Goal: Task Accomplishment & Management: Use online tool/utility

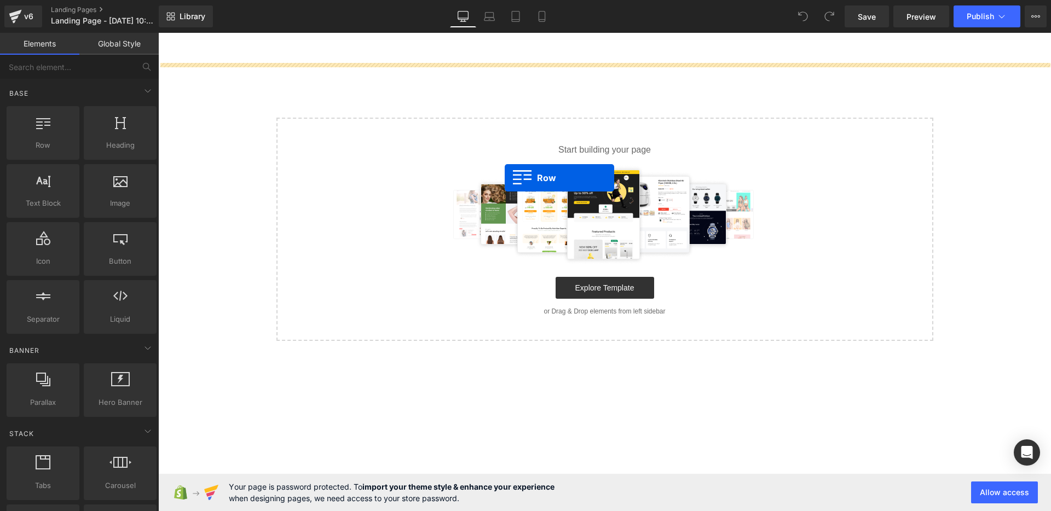
drag, startPoint x: 267, startPoint y: 181, endPoint x: 505, endPoint y: 178, distance: 237.6
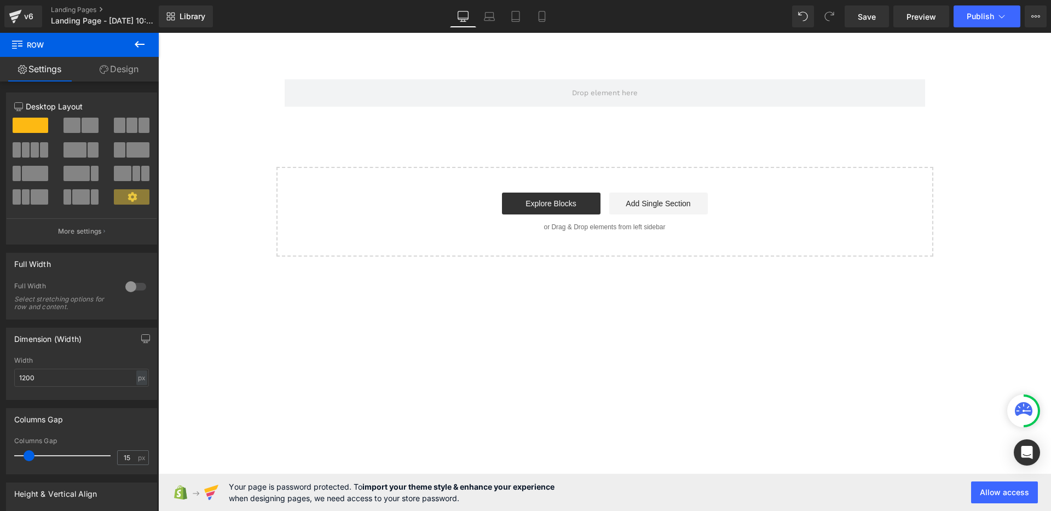
click at [136, 42] on icon at bounding box center [139, 44] width 13 height 13
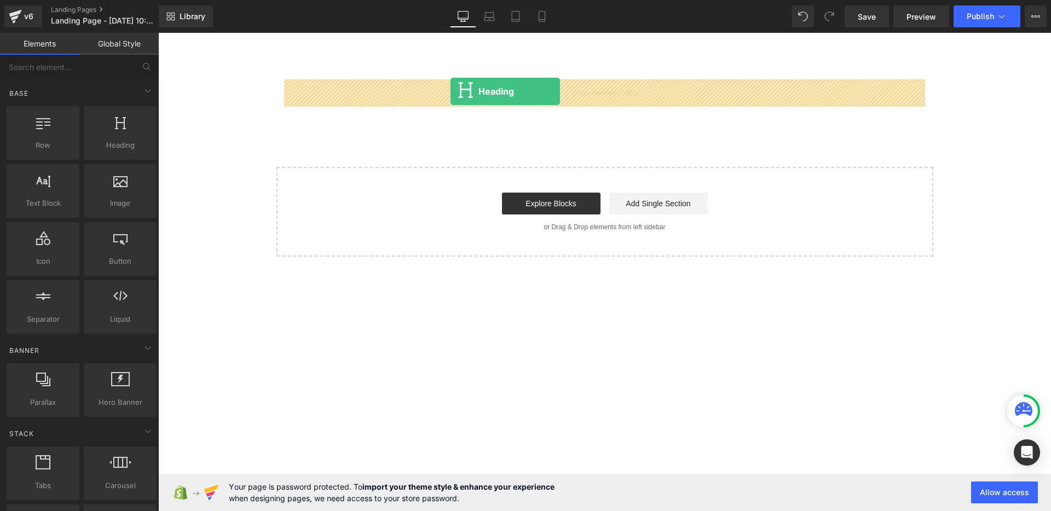
drag, startPoint x: 284, startPoint y: 170, endPoint x: 450, endPoint y: 91, distance: 184.4
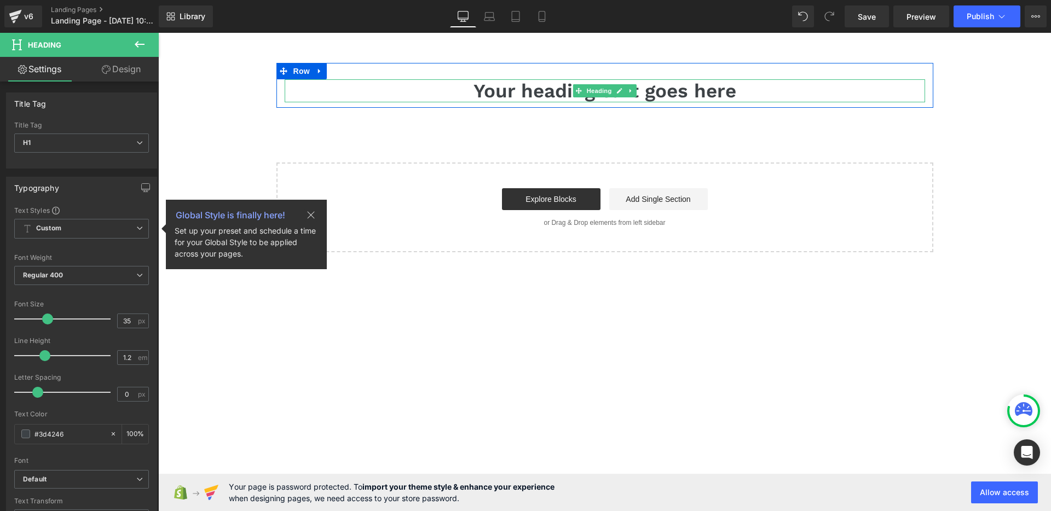
click at [539, 88] on h1 "Your heading text goes here" at bounding box center [605, 90] width 640 height 23
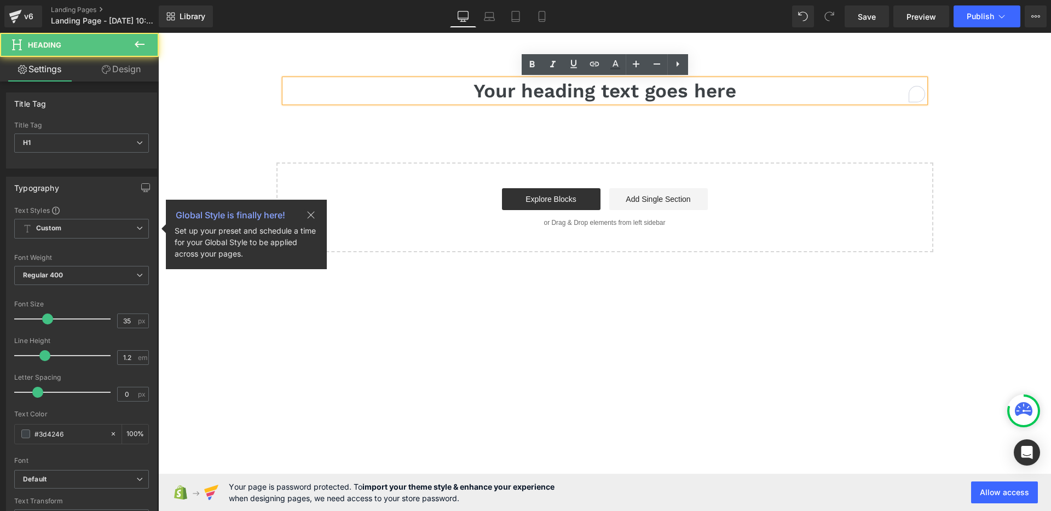
click at [766, 90] on h1 "Your heading text goes here" at bounding box center [605, 90] width 640 height 23
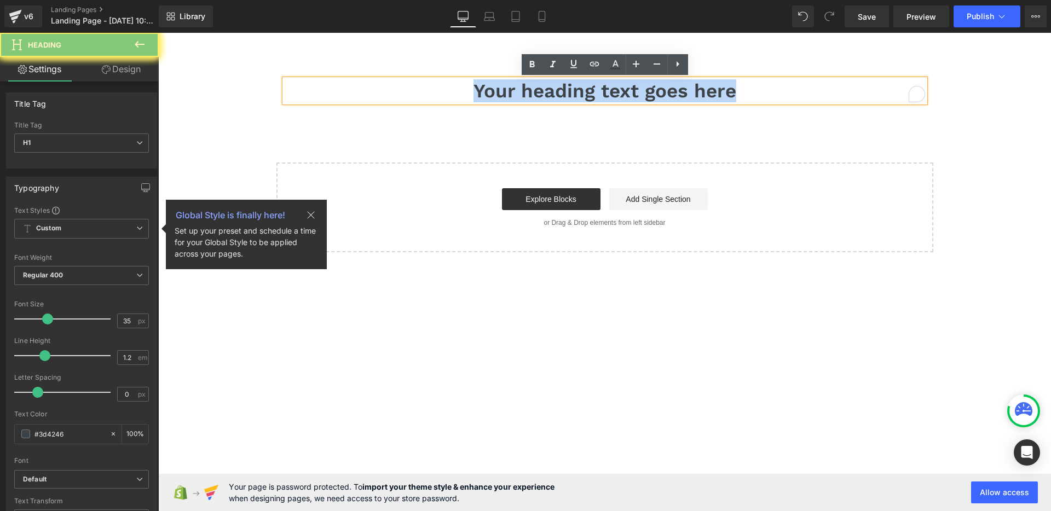
click at [766, 90] on h1 "Your heading text goes here" at bounding box center [605, 90] width 640 height 23
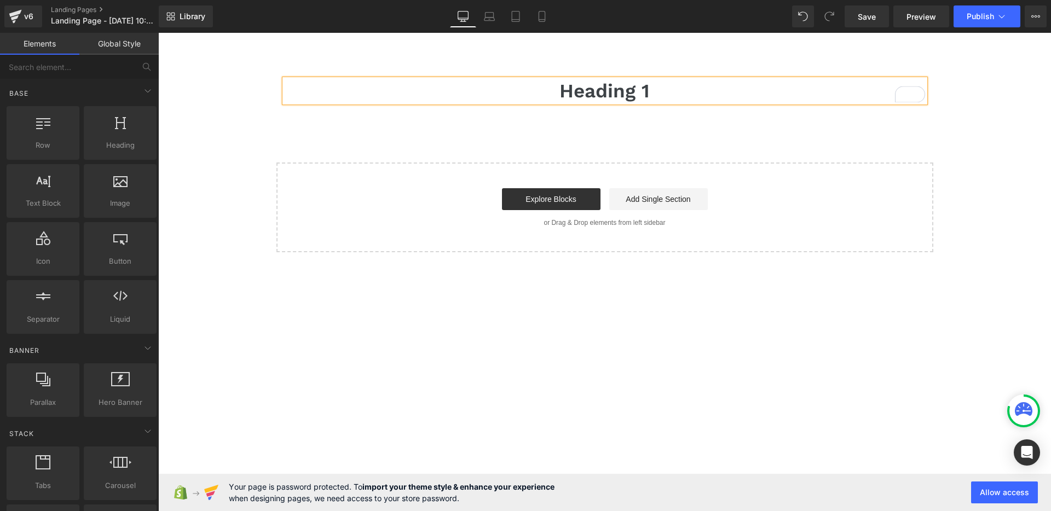
click at [1004, 100] on div "Heading 1 Heading Row Select your layout" at bounding box center [604, 157] width 893 height 189
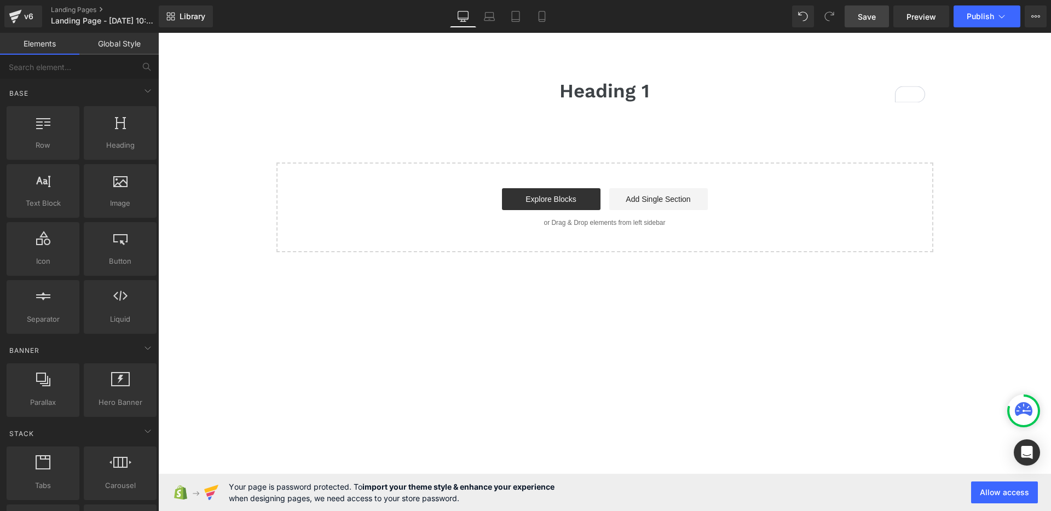
click at [867, 18] on span "Save" at bounding box center [867, 16] width 18 height 11
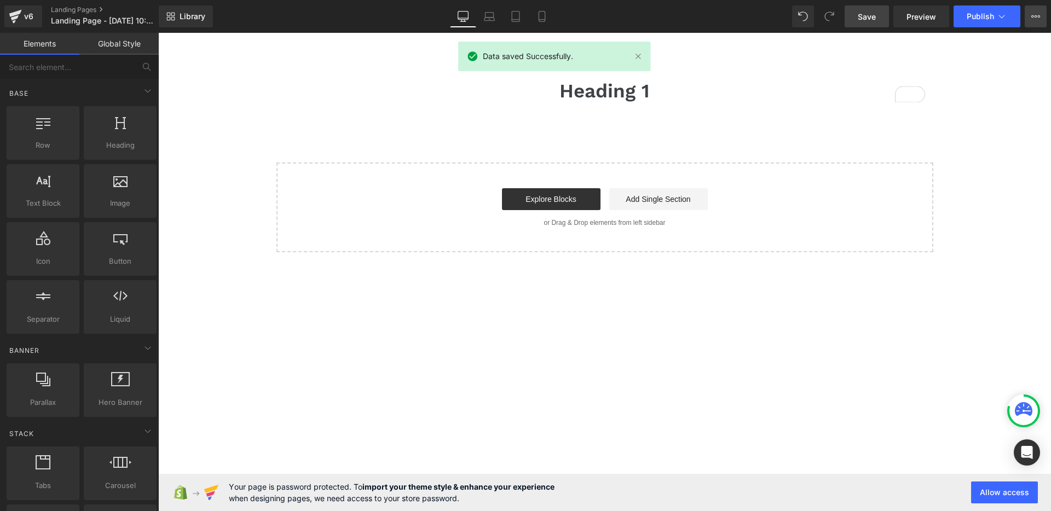
click at [1038, 21] on button "View Live Page View with current Template Save Template to Library Schedule Pub…" at bounding box center [1036, 16] width 22 height 22
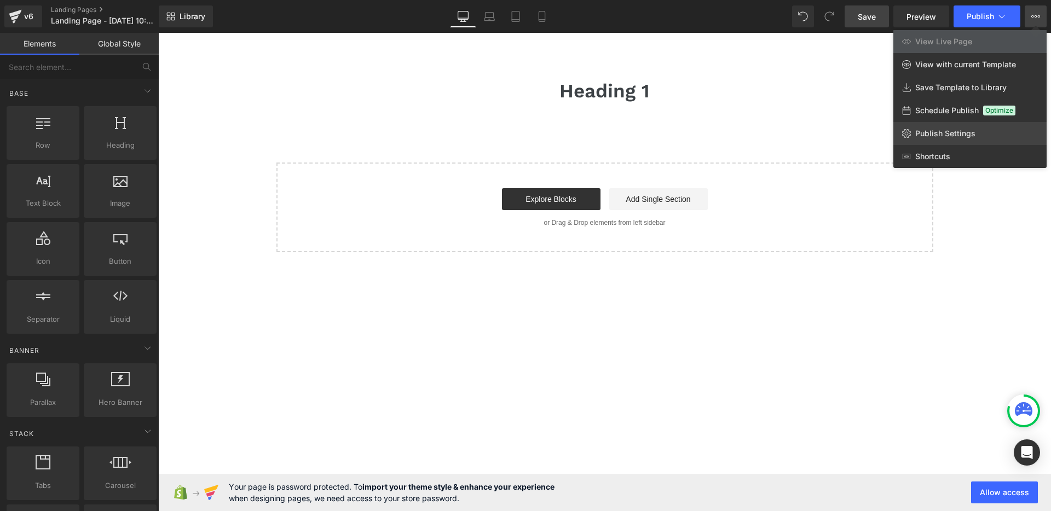
click at [928, 130] on span "Publish Settings" at bounding box center [945, 134] width 60 height 10
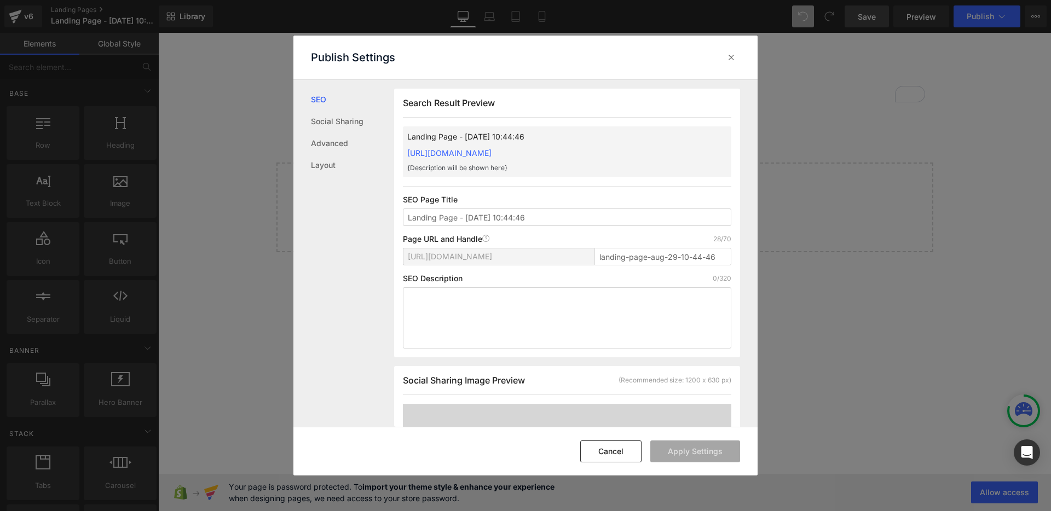
scroll to position [1, 0]
click at [541, 218] on input "Landing Page - [DATE] 10:44:46" at bounding box center [567, 217] width 328 height 18
type input "Test v6"
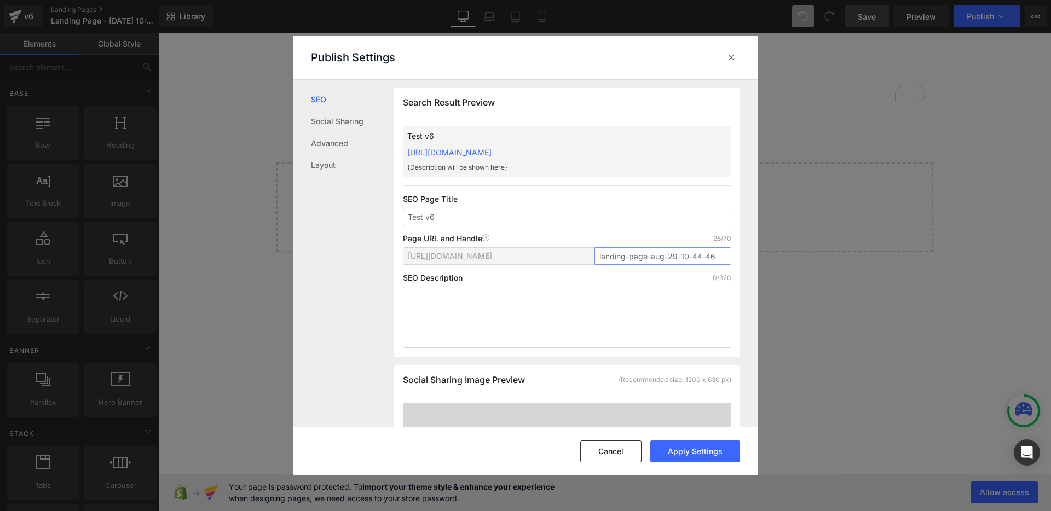
click at [633, 258] on input "landing-page-aug-29-10-44-46" at bounding box center [662, 256] width 137 height 18
type input "testv6"
click at [687, 450] on button "Apply Settings" at bounding box center [695, 452] width 90 height 22
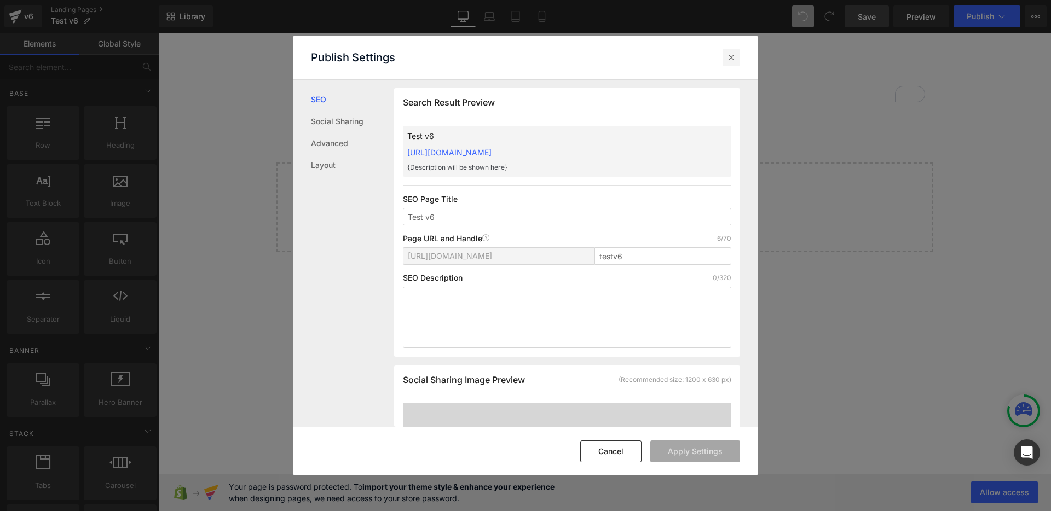
click at [729, 60] on icon at bounding box center [731, 57] width 11 height 11
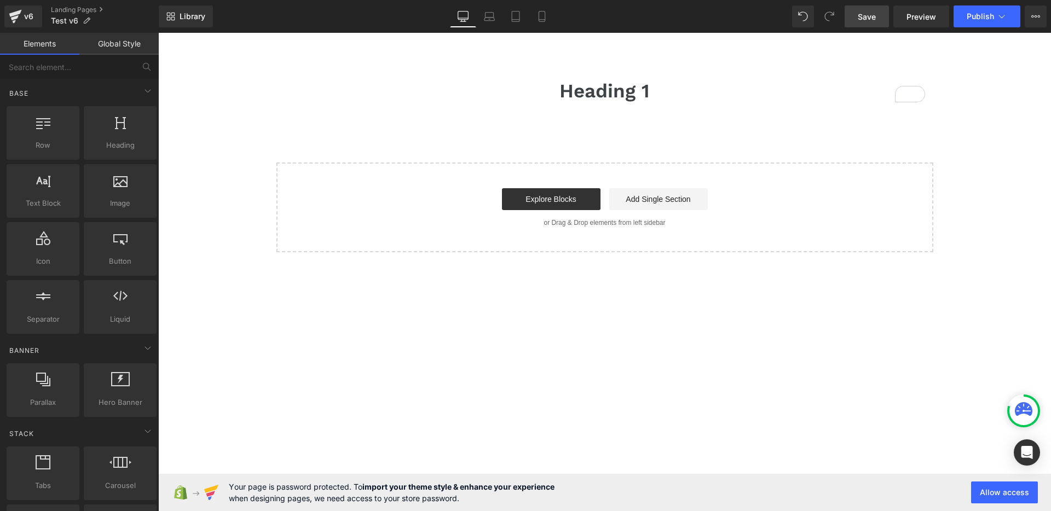
click at [620, 349] on main "Heading 1 Heading Row Select your layout" at bounding box center [604, 207] width 893 height 349
click at [1034, 20] on icon at bounding box center [1035, 16] width 9 height 9
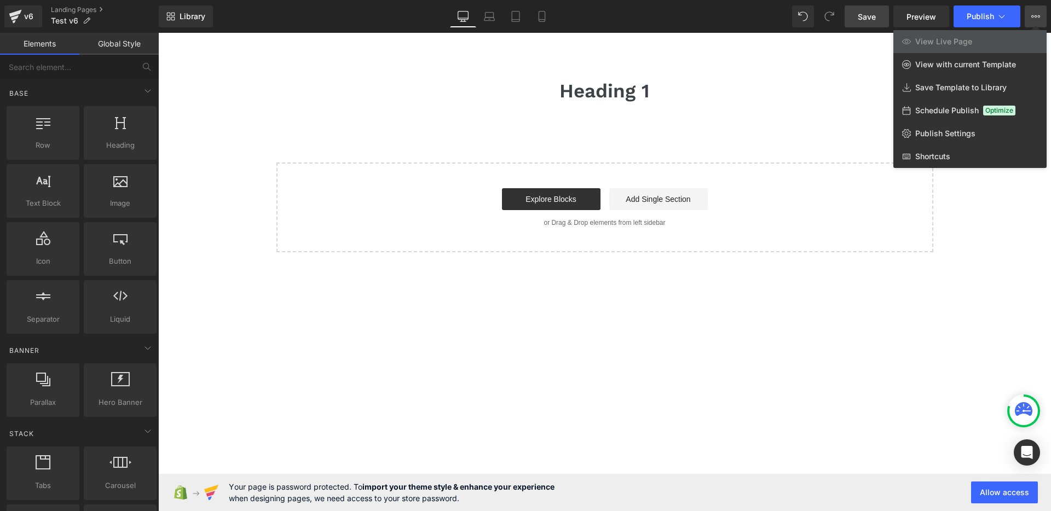
click at [980, 256] on div at bounding box center [604, 272] width 893 height 478
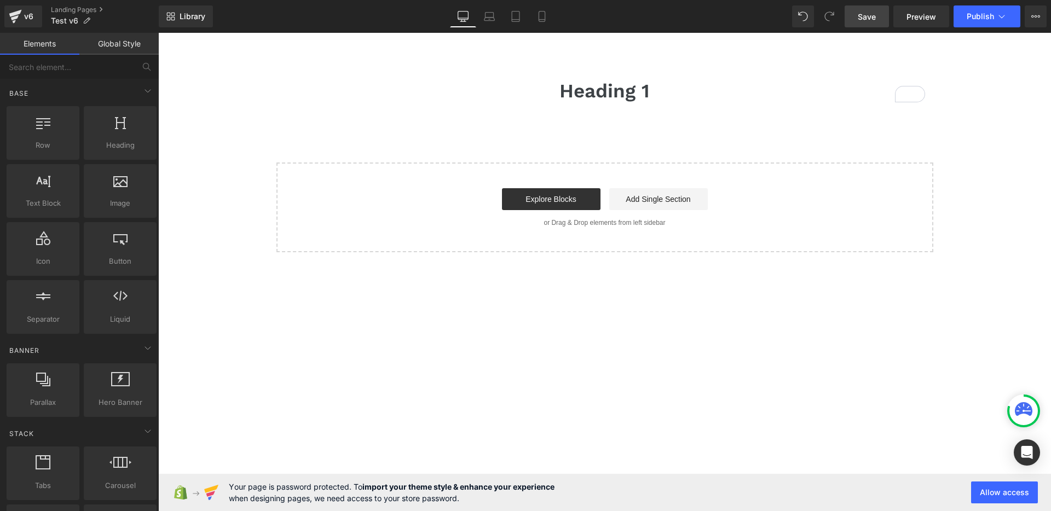
click at [854, 13] on link "Save" at bounding box center [867, 16] width 44 height 22
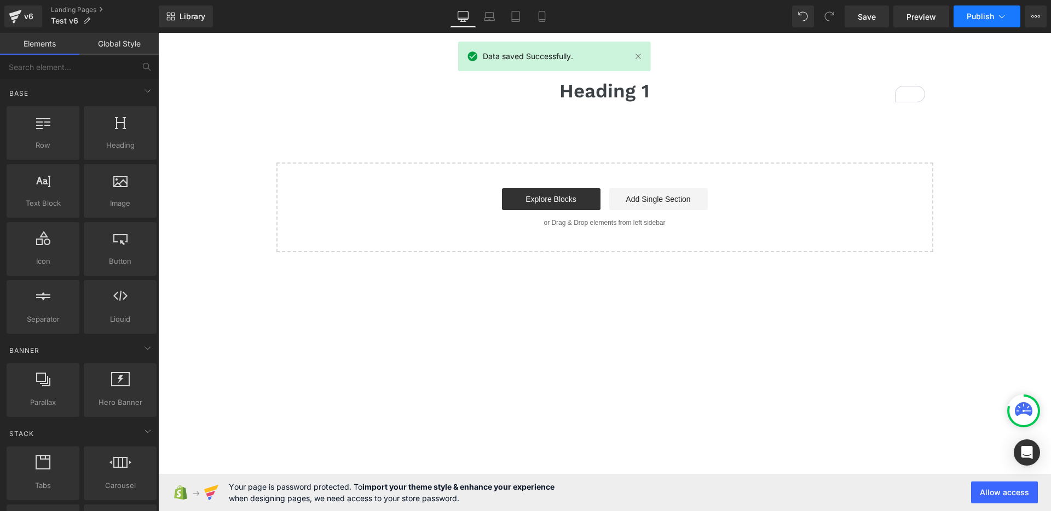
click at [971, 16] on span "Publish" at bounding box center [980, 16] width 27 height 9
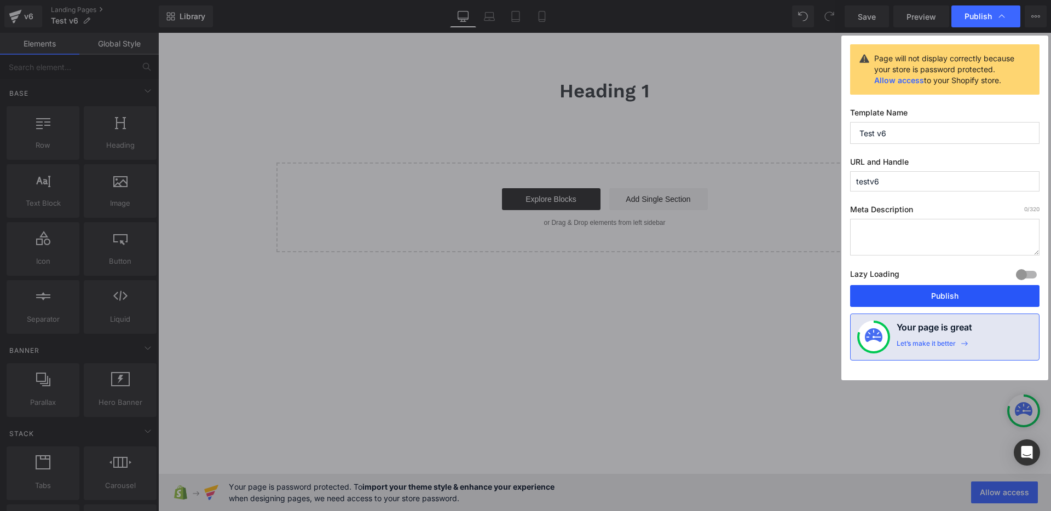
click at [987, 295] on button "Publish" at bounding box center [944, 296] width 189 height 22
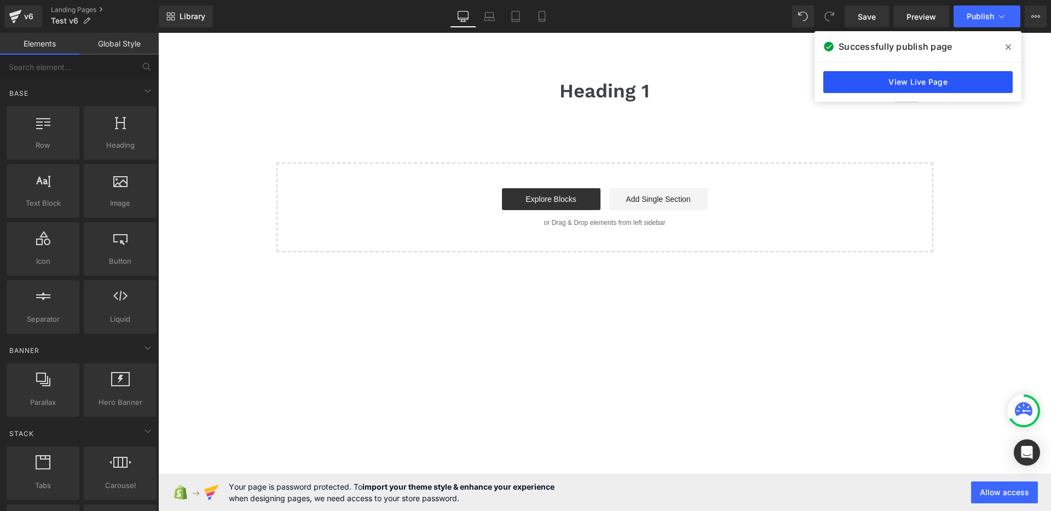
click at [874, 89] on link "View Live Page" at bounding box center [917, 82] width 189 height 22
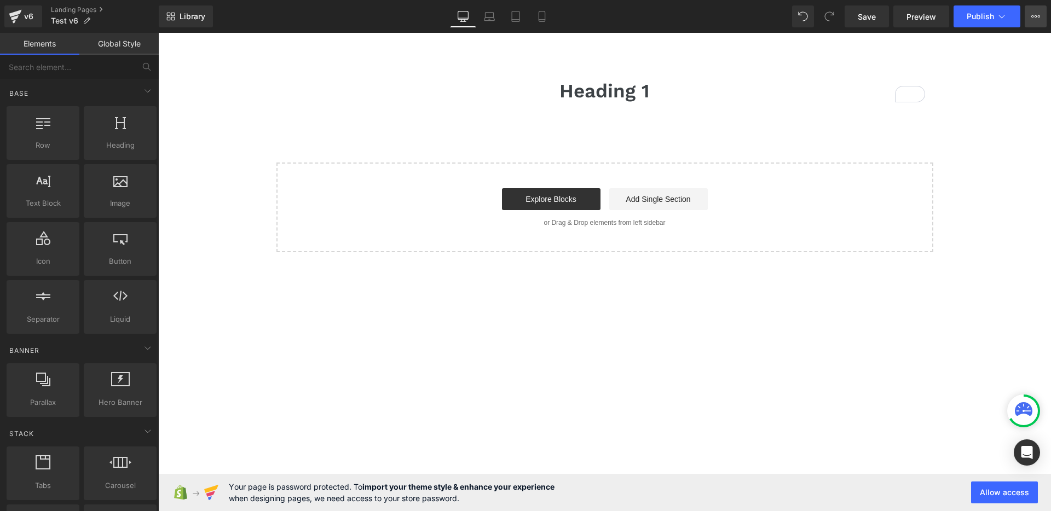
click at [1036, 19] on icon at bounding box center [1035, 16] width 9 height 9
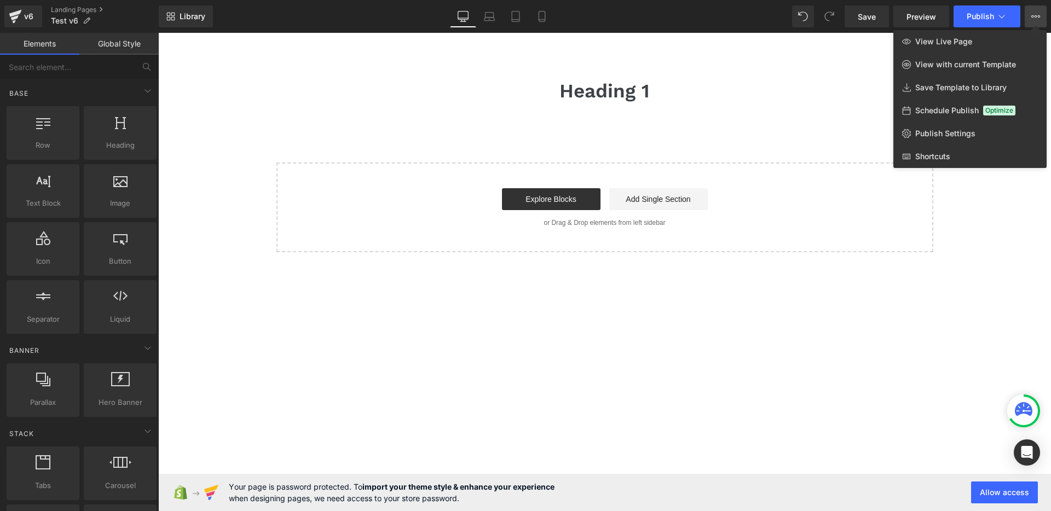
click at [1000, 230] on div at bounding box center [604, 272] width 893 height 478
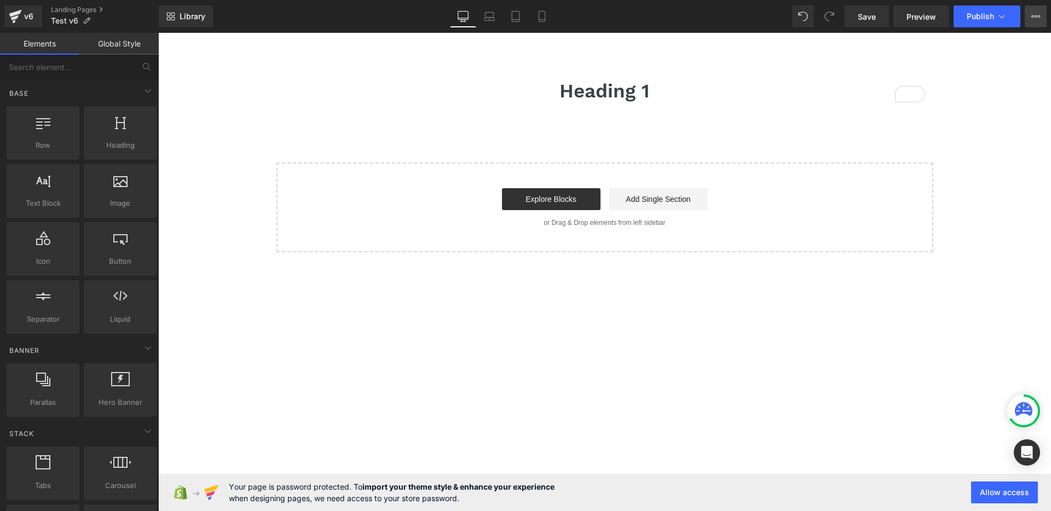
click at [1033, 18] on icon at bounding box center [1035, 16] width 9 height 9
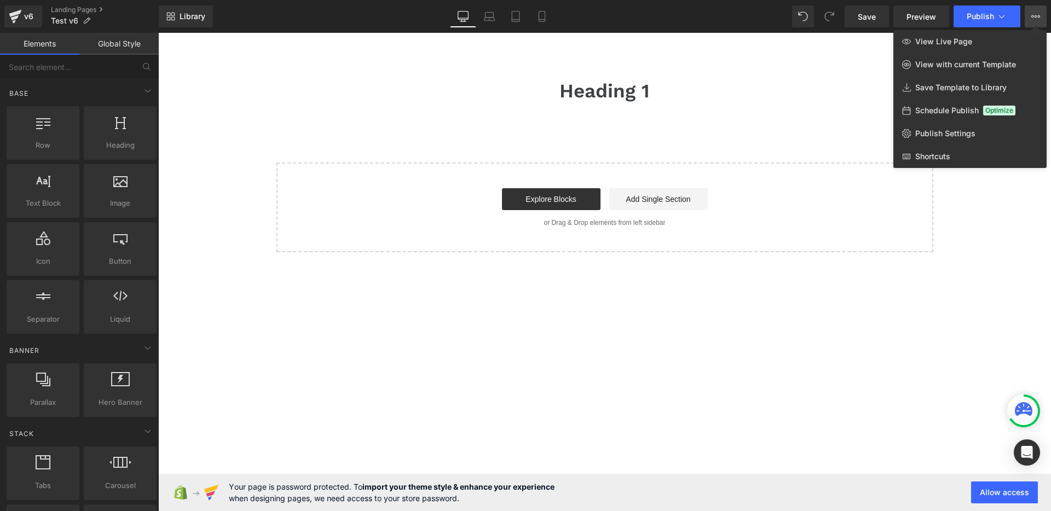
click at [1007, 203] on div at bounding box center [604, 272] width 893 height 478
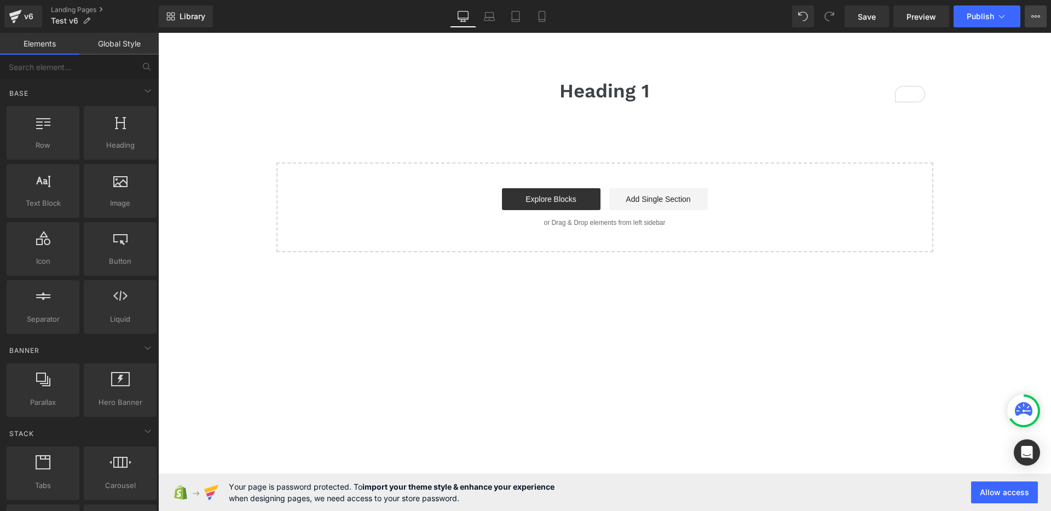
click at [1038, 25] on button "View Live Page View with current Template Save Template to Library Schedule Pub…" at bounding box center [1036, 16] width 22 height 22
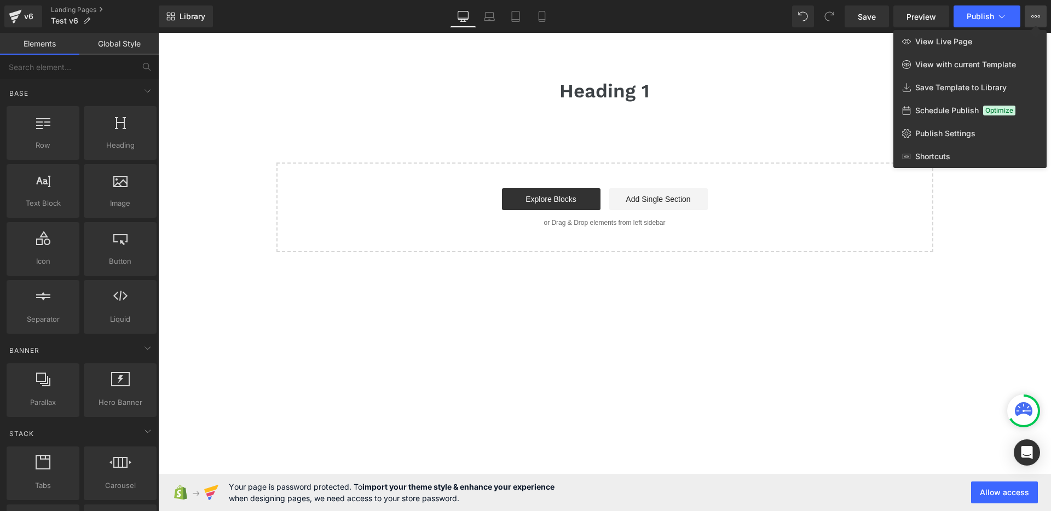
click at [1009, 215] on div at bounding box center [604, 272] width 893 height 478
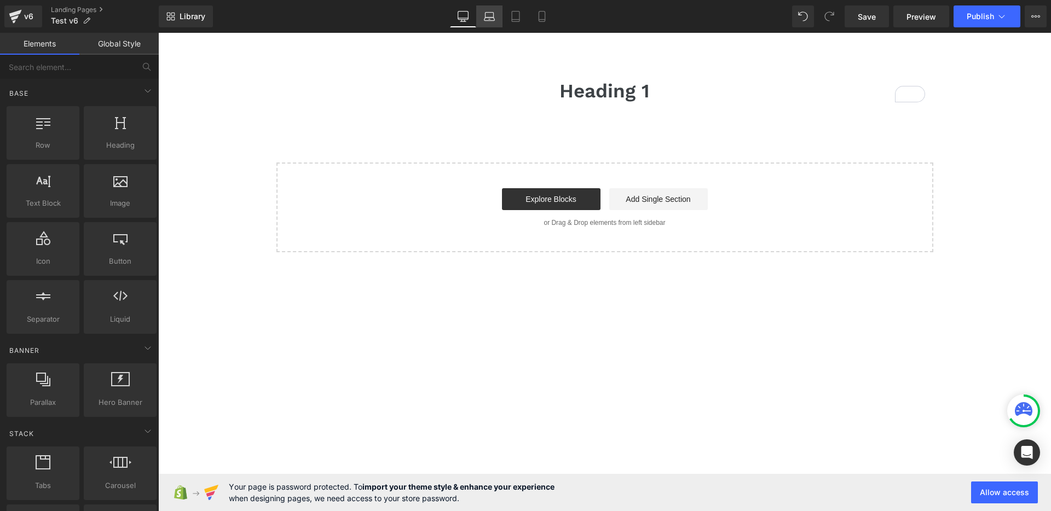
click at [493, 18] on icon at bounding box center [489, 16] width 11 height 11
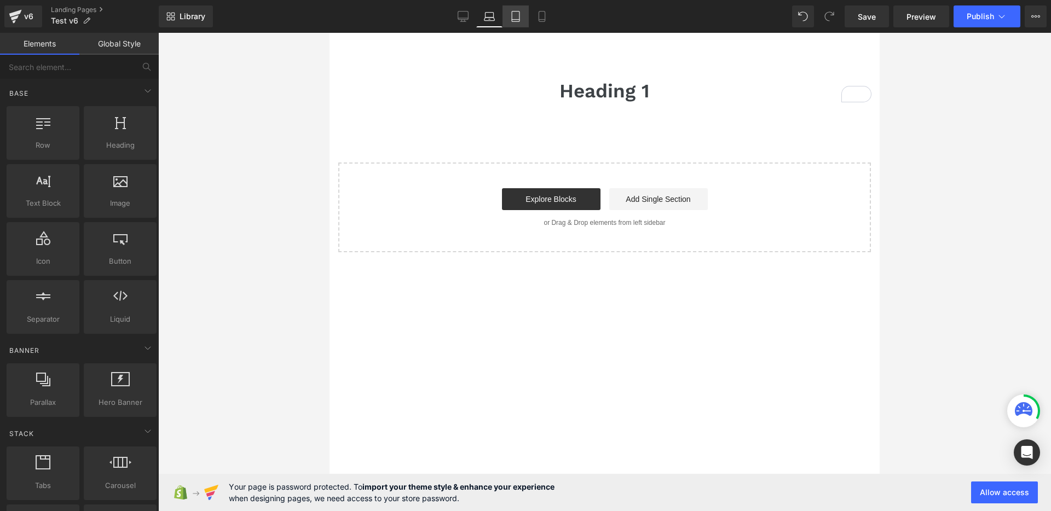
click at [518, 19] on icon at bounding box center [515, 16] width 11 height 11
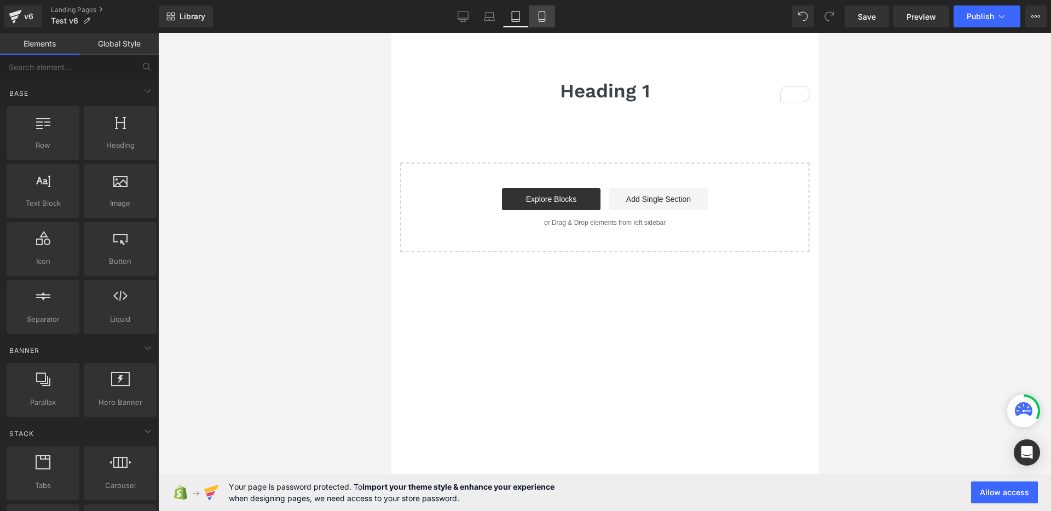
click at [537, 19] on icon at bounding box center [541, 16] width 11 height 11
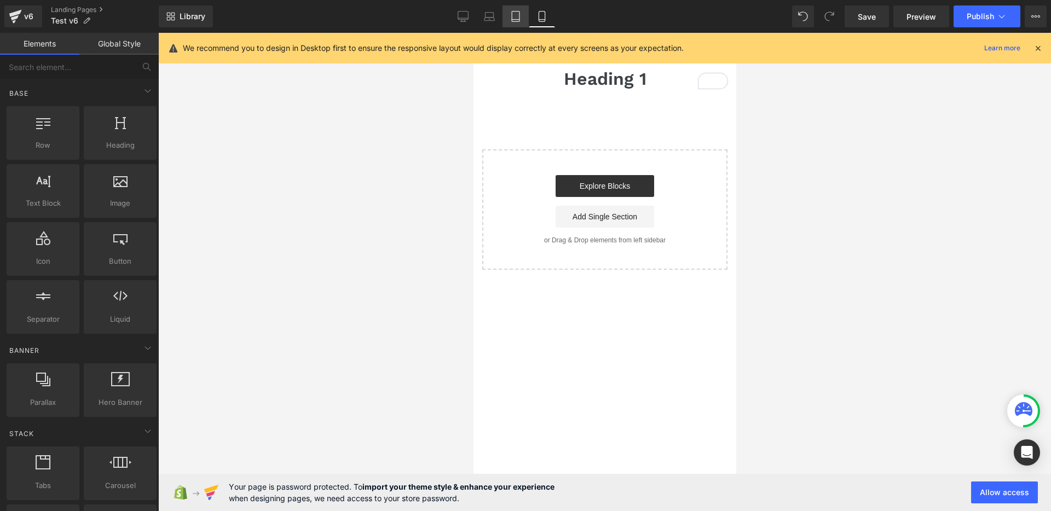
click at [517, 19] on icon at bounding box center [515, 16] width 11 height 11
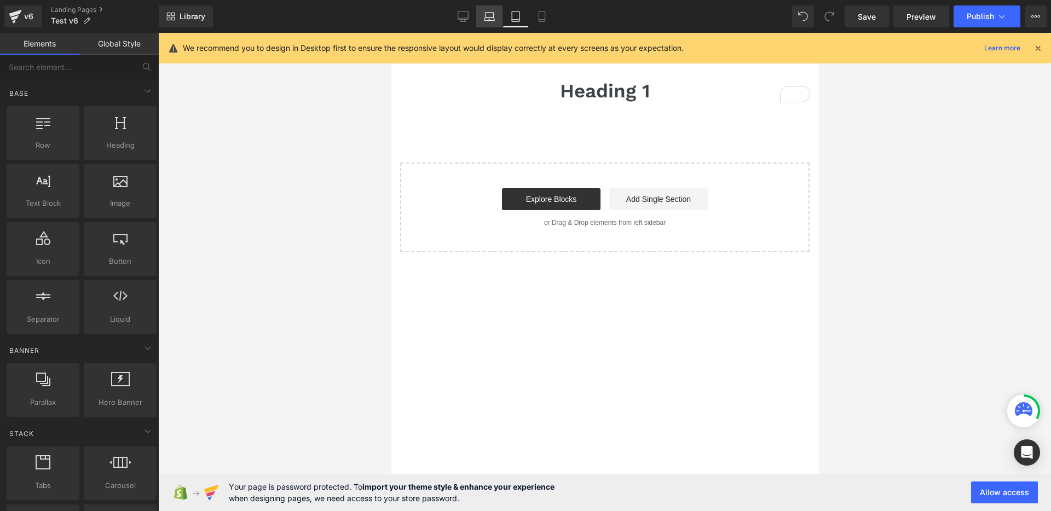
click at [493, 18] on icon at bounding box center [489, 16] width 11 height 11
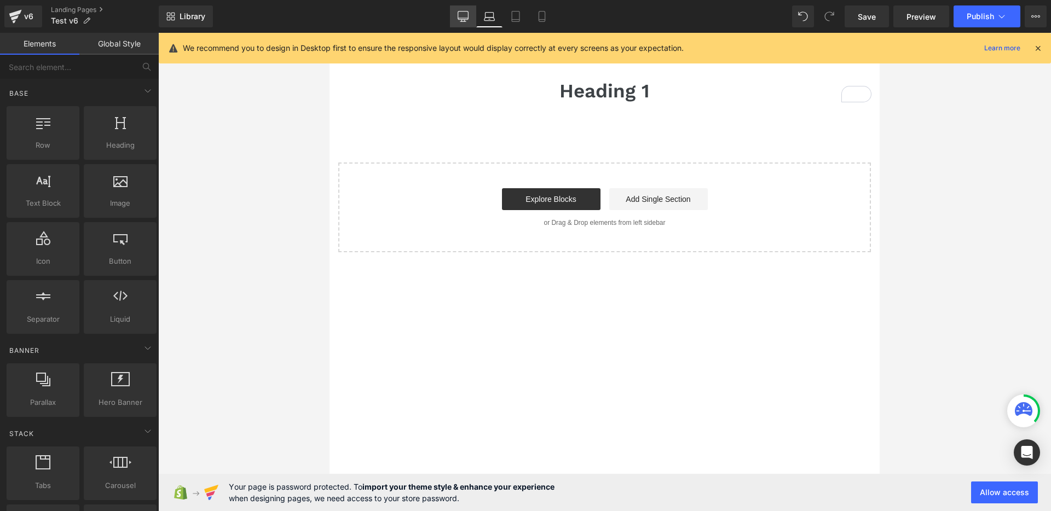
click at [459, 16] on icon at bounding box center [463, 16] width 11 height 11
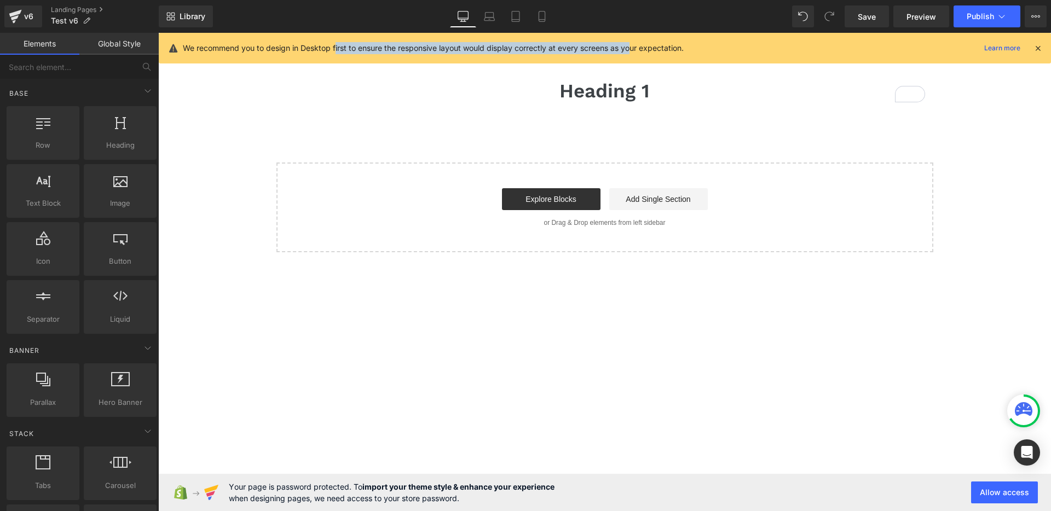
drag, startPoint x: 337, startPoint y: 49, endPoint x: 677, endPoint y: 54, distance: 339.4
click at [638, 49] on p "We recommend you to design in Desktop first to ensure the responsive layout wou…" at bounding box center [433, 48] width 501 height 12
click at [1009, 192] on div "Heading 1 Heading Row Select your layout" at bounding box center [604, 157] width 893 height 189
click at [47, 68] on input "text" at bounding box center [67, 67] width 135 height 24
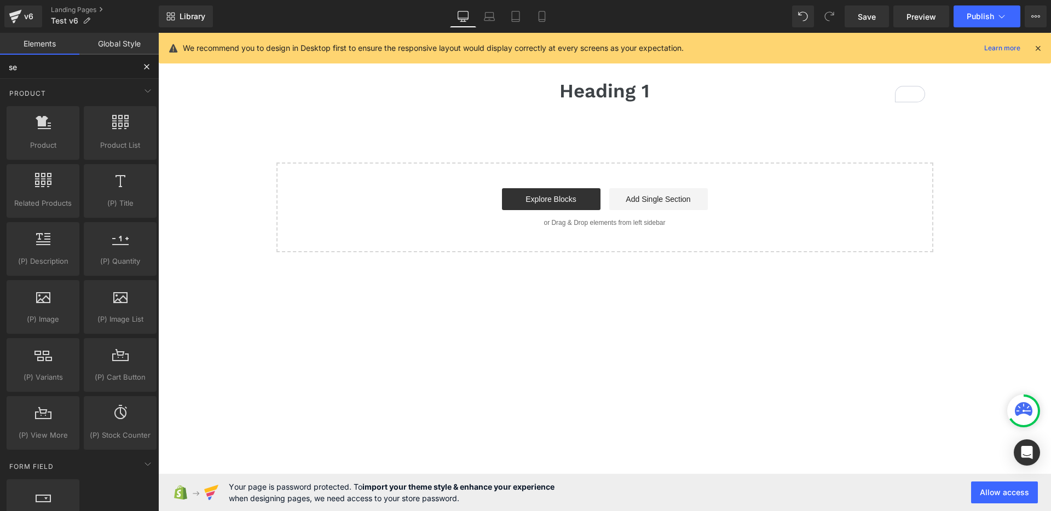
type input "s"
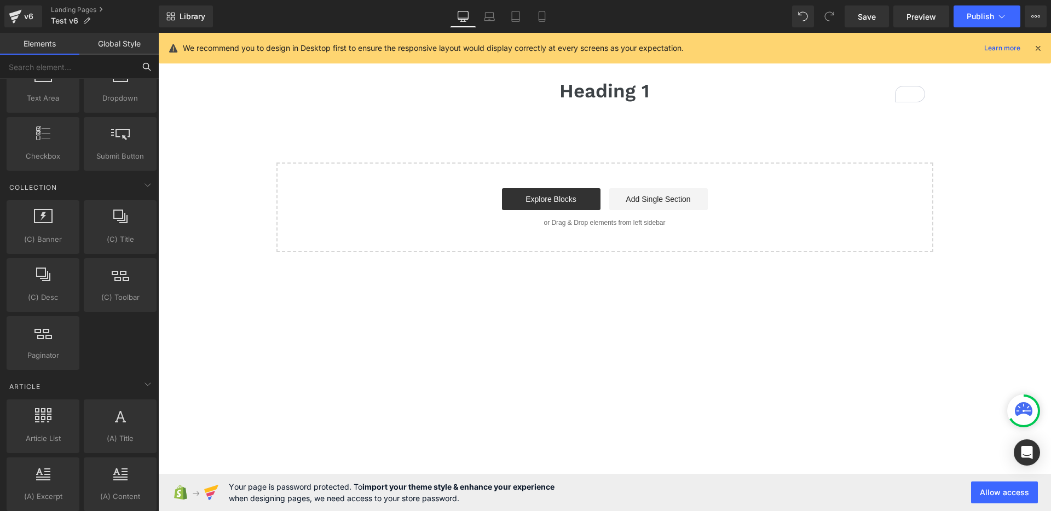
scroll to position [1982, 0]
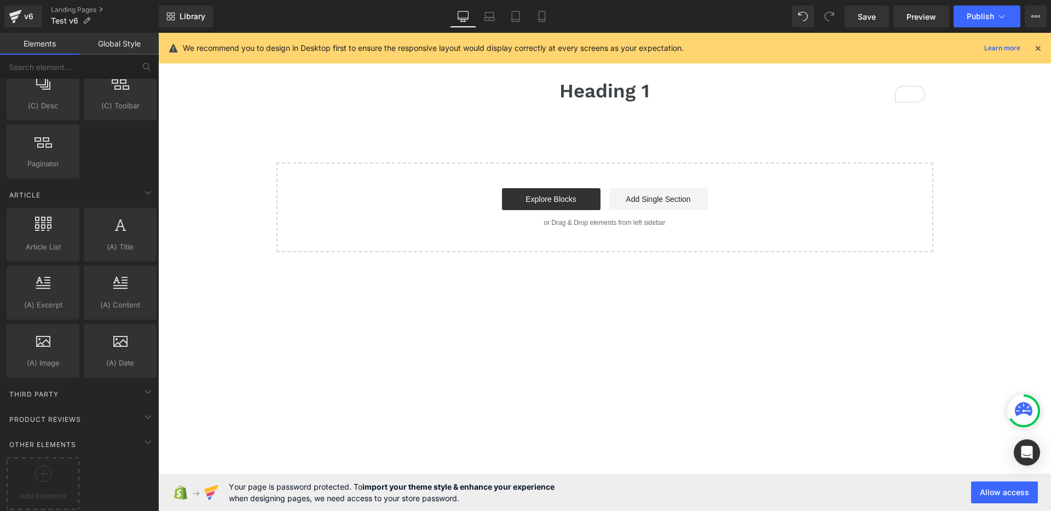
click at [529, 367] on main "Heading 1 Heading Row Select your layout" at bounding box center [604, 207] width 893 height 349
click at [656, 203] on link "Add Single Section" at bounding box center [658, 199] width 99 height 22
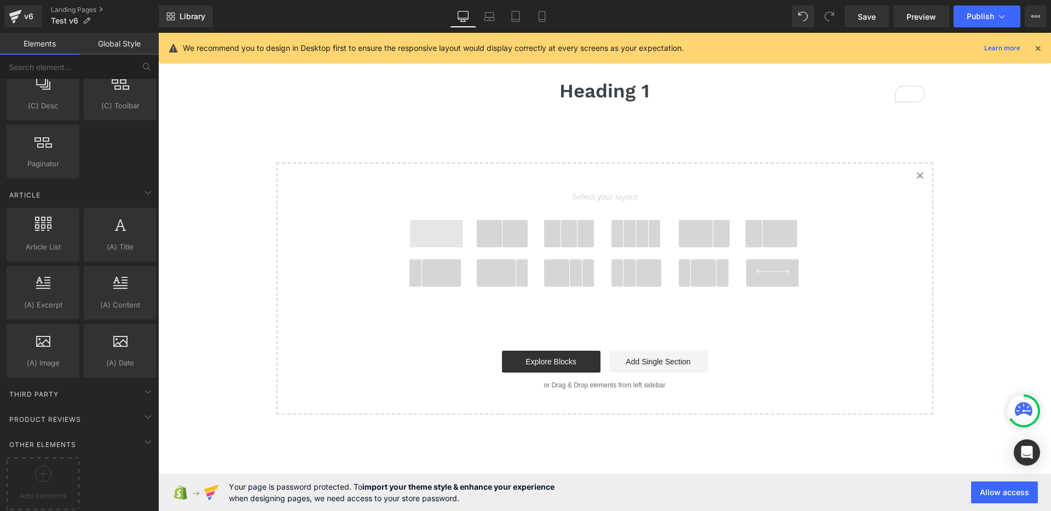
click at [447, 232] on span at bounding box center [436, 233] width 53 height 27
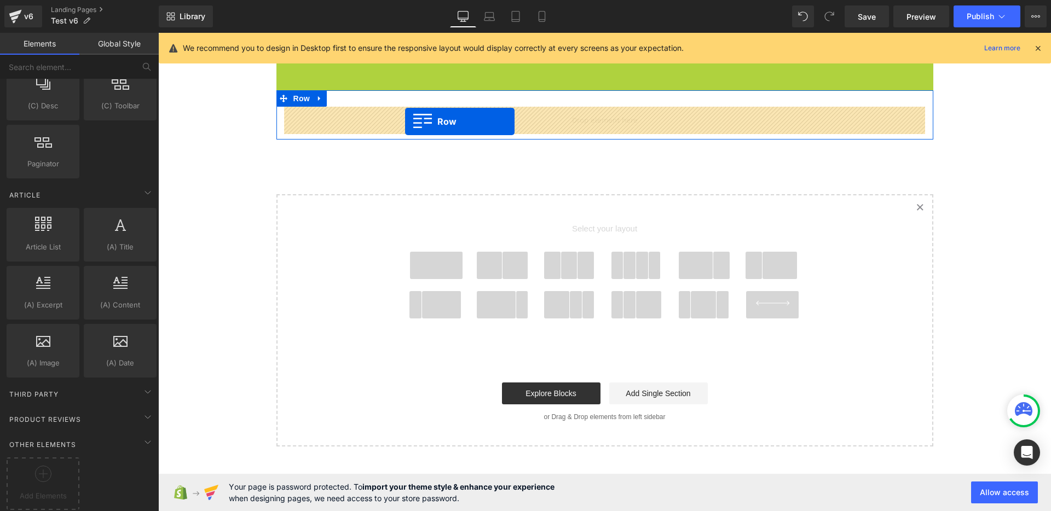
drag, startPoint x: 283, startPoint y: 70, endPoint x: 405, endPoint y: 122, distance: 132.5
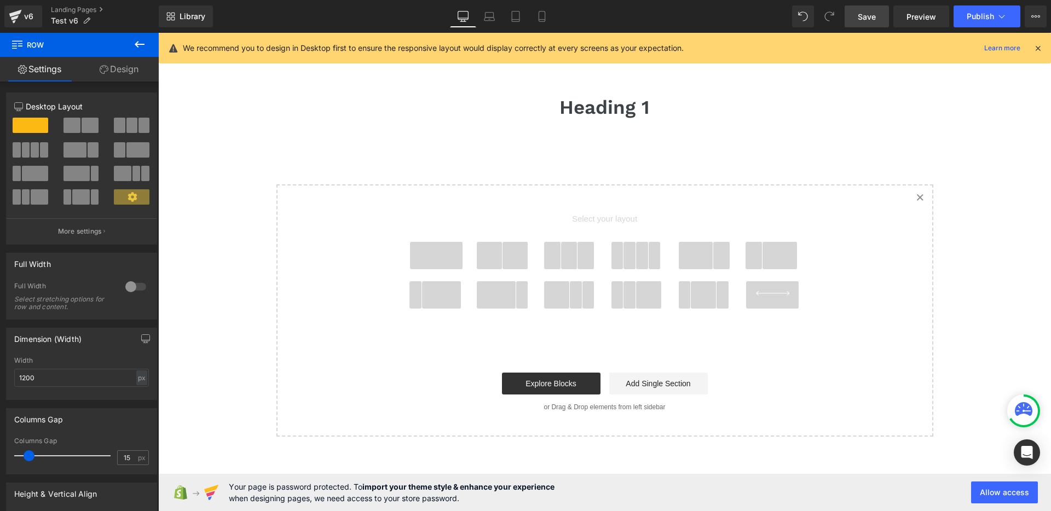
click at [868, 19] on span "Save" at bounding box center [867, 16] width 18 height 11
click at [281, 85] on div "Heading 1 Heading Row" at bounding box center [604, 101] width 657 height 45
click at [981, 18] on span "Publish" at bounding box center [980, 16] width 27 height 9
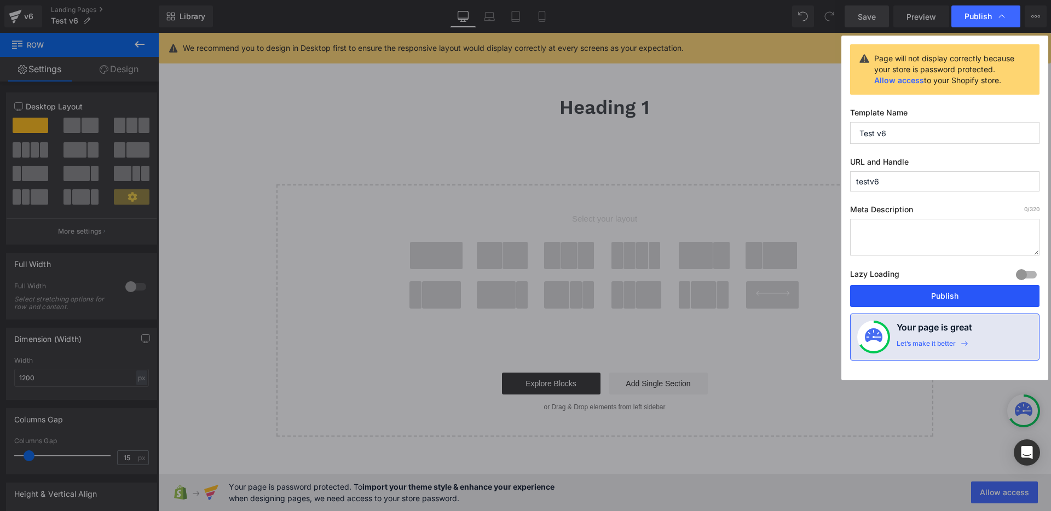
click at [957, 296] on button "Publish" at bounding box center [944, 296] width 189 height 22
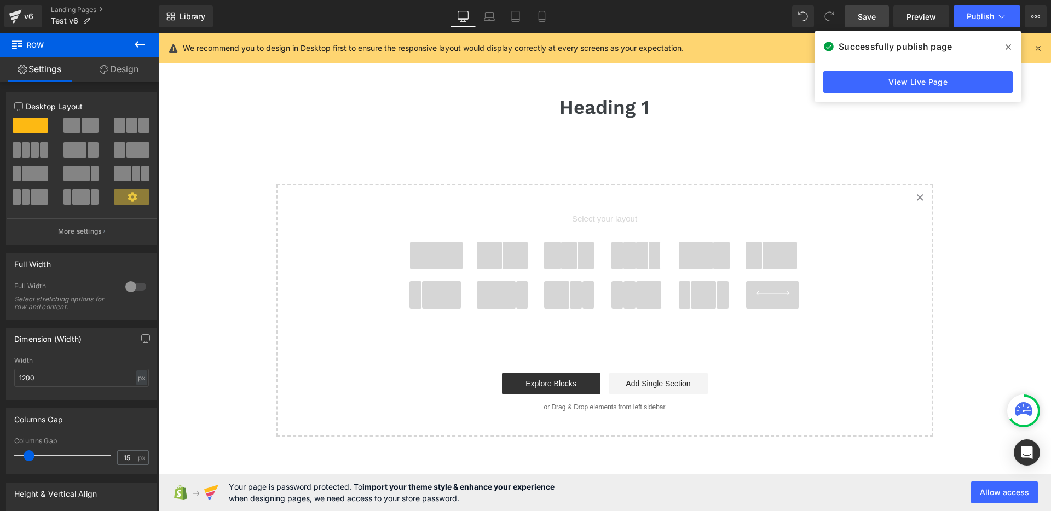
click at [158, 33] on div at bounding box center [158, 33] width 0 height 0
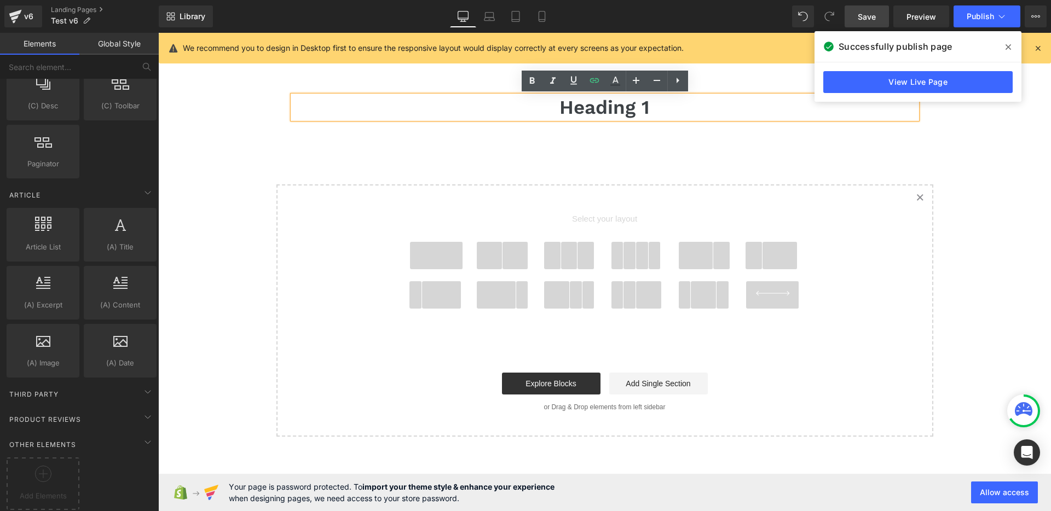
click at [617, 145] on div "Heading 1 [GEOGRAPHIC_DATA] Select your layout" at bounding box center [604, 250] width 893 height 374
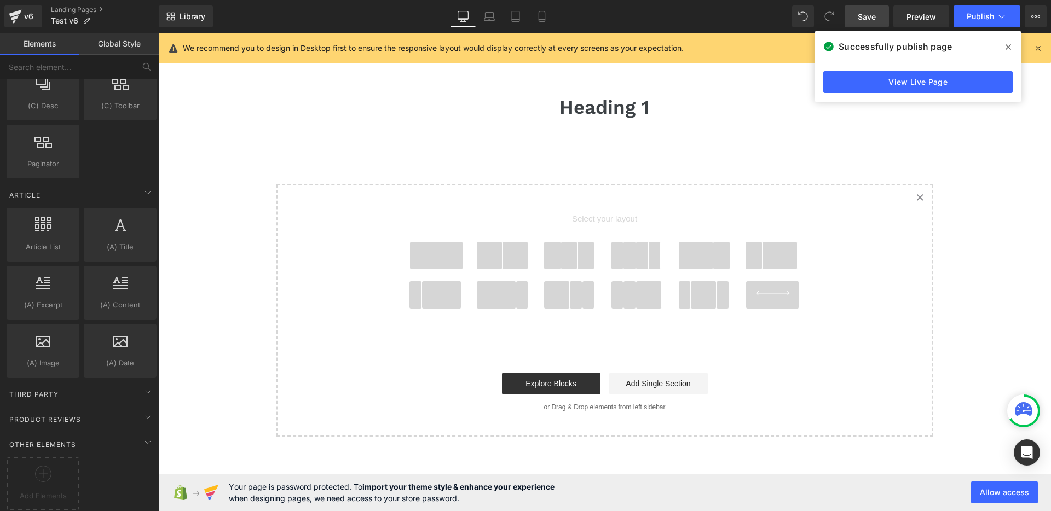
click at [619, 109] on icon at bounding box center [619, 107] width 6 height 7
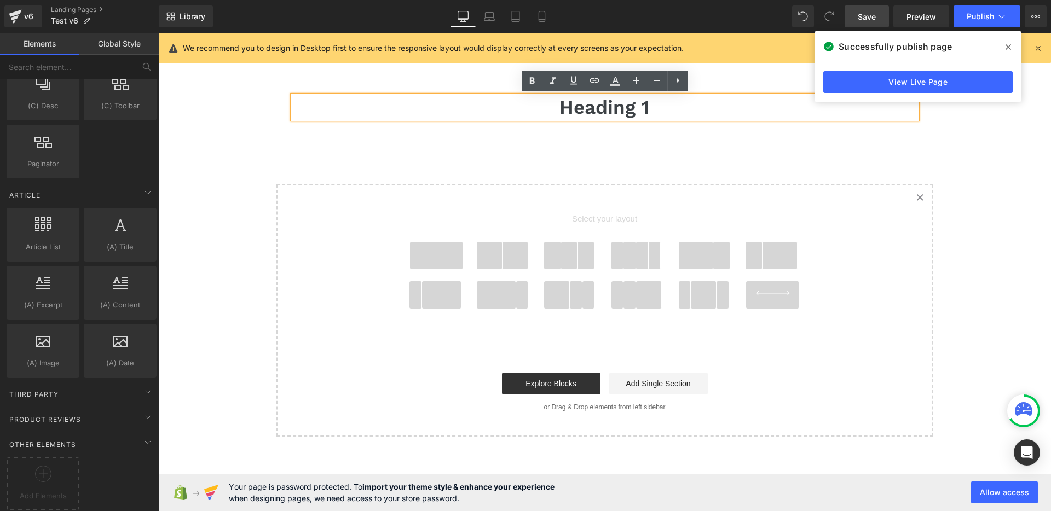
click at [669, 111] on h1 "Heading 1" at bounding box center [605, 107] width 624 height 23
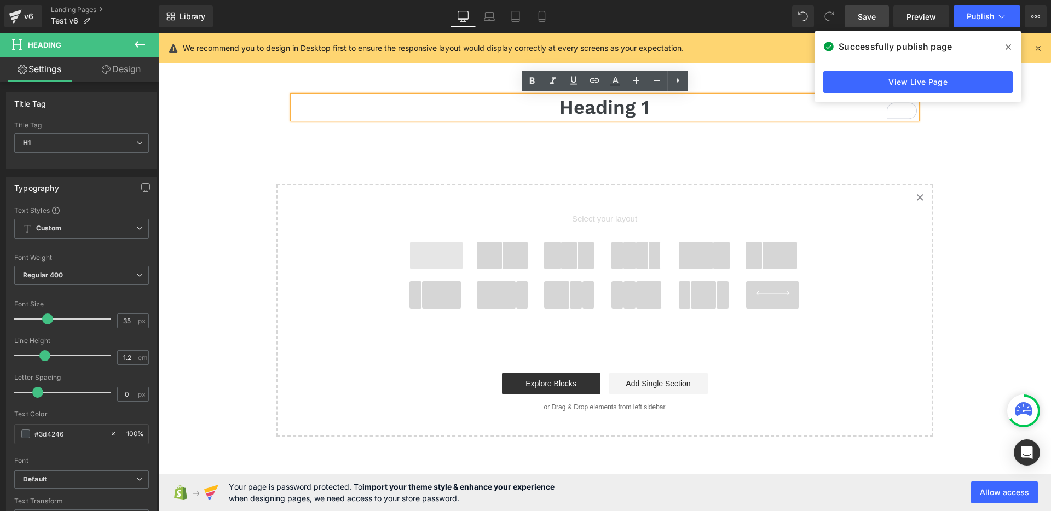
click at [431, 258] on span at bounding box center [436, 255] width 53 height 27
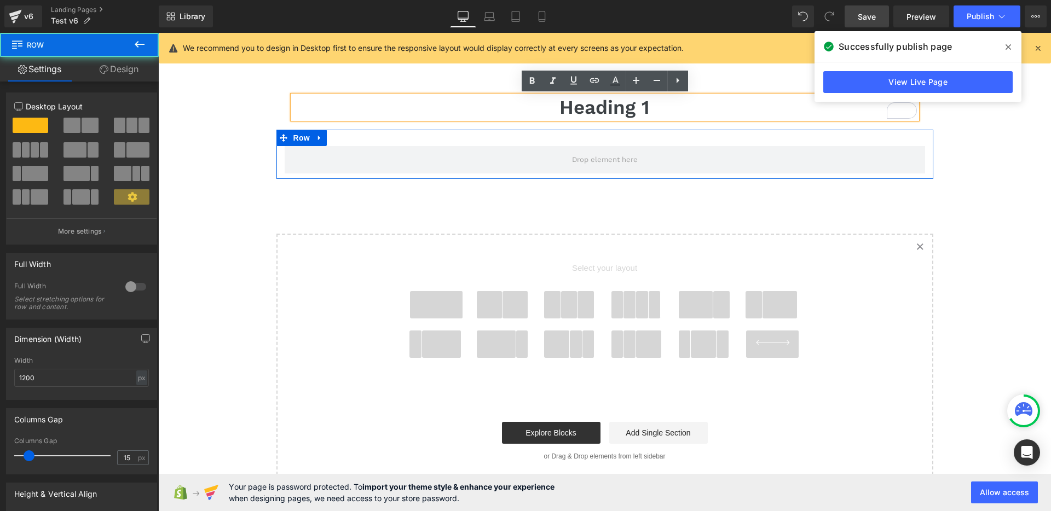
click at [494, 136] on div "Row" at bounding box center [604, 154] width 657 height 49
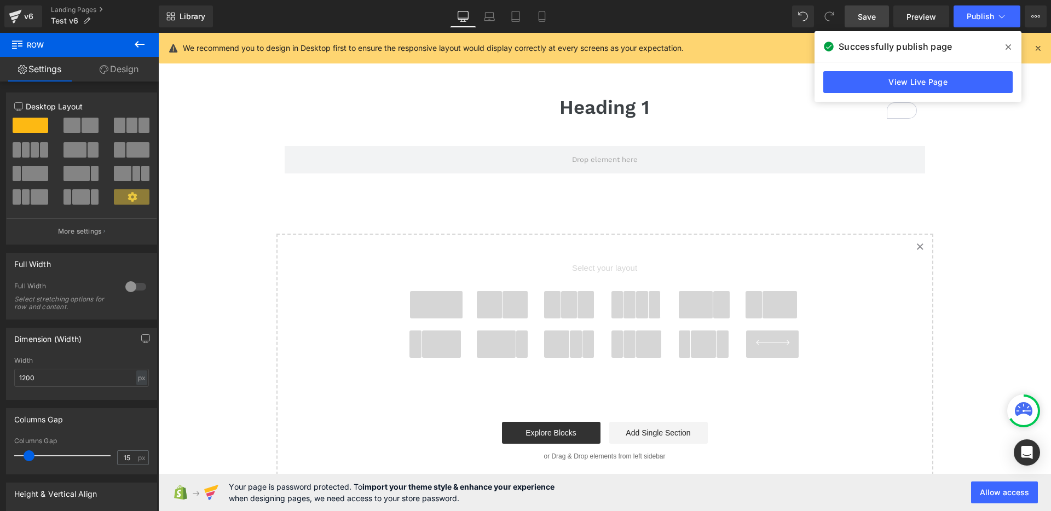
click at [1008, 48] on icon at bounding box center [1008, 47] width 5 height 9
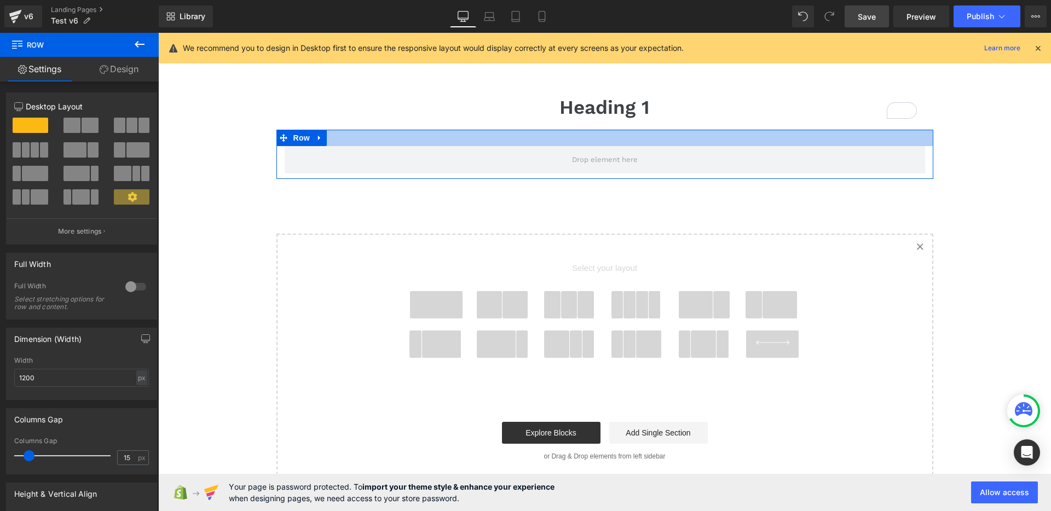
click at [415, 140] on div at bounding box center [604, 138] width 657 height 16
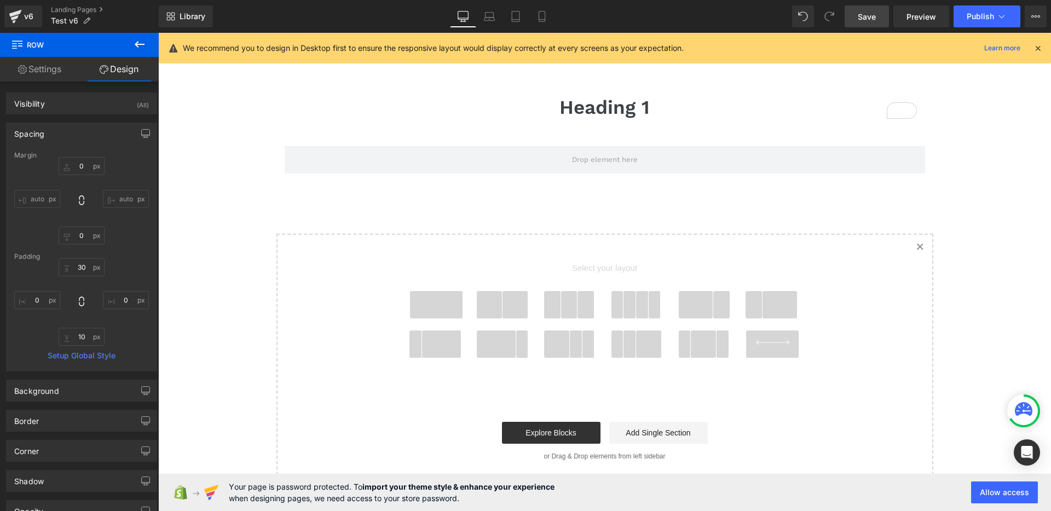
click at [147, 43] on button at bounding box center [139, 45] width 38 height 24
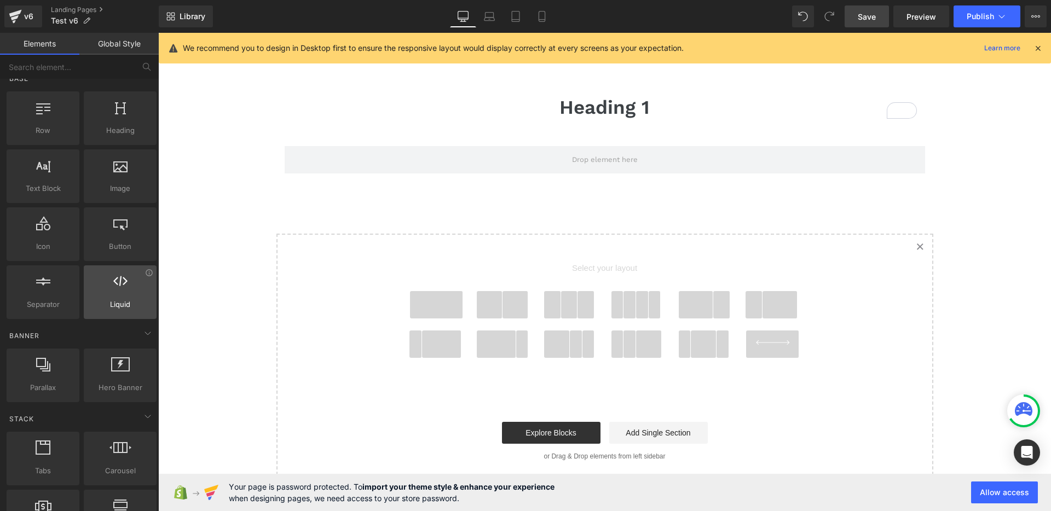
scroll to position [0, 0]
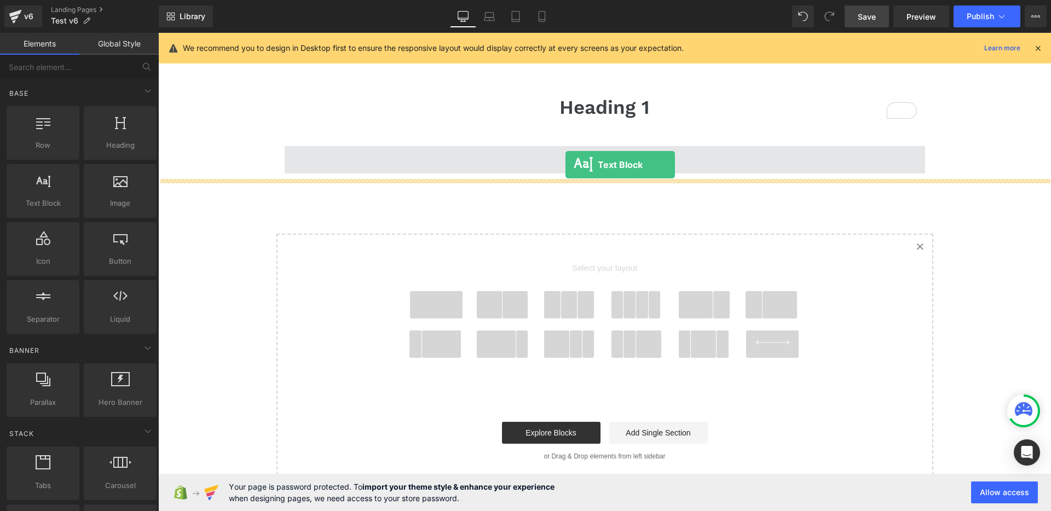
drag, startPoint x: 203, startPoint y: 232, endPoint x: 565, endPoint y: 165, distance: 369.0
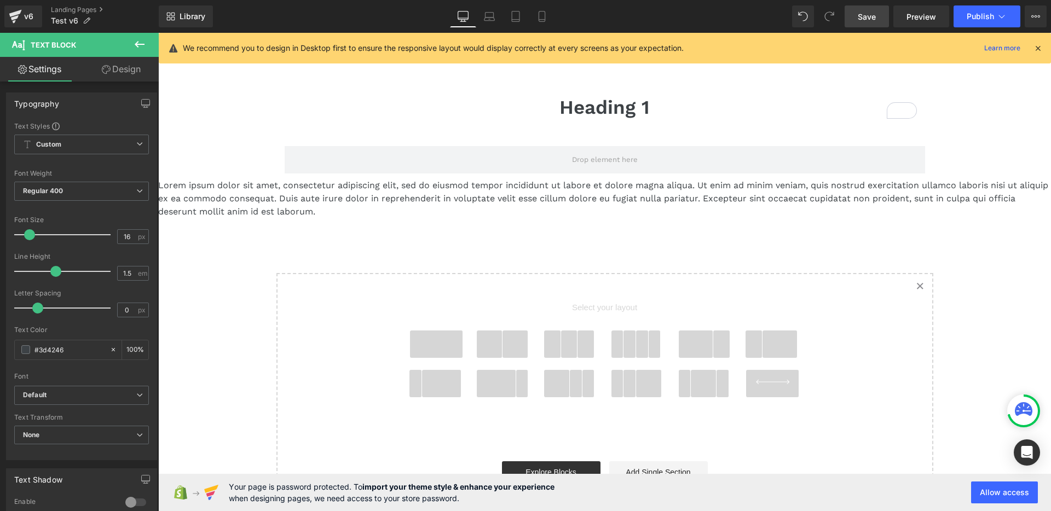
click at [856, 15] on link "Save" at bounding box center [867, 16] width 44 height 22
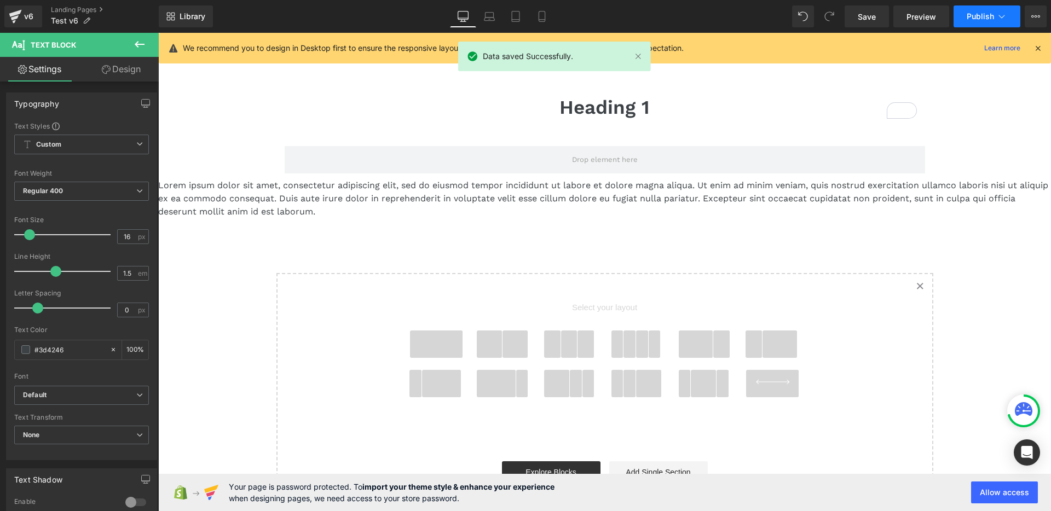
click at [975, 14] on span "Publish" at bounding box center [980, 16] width 27 height 9
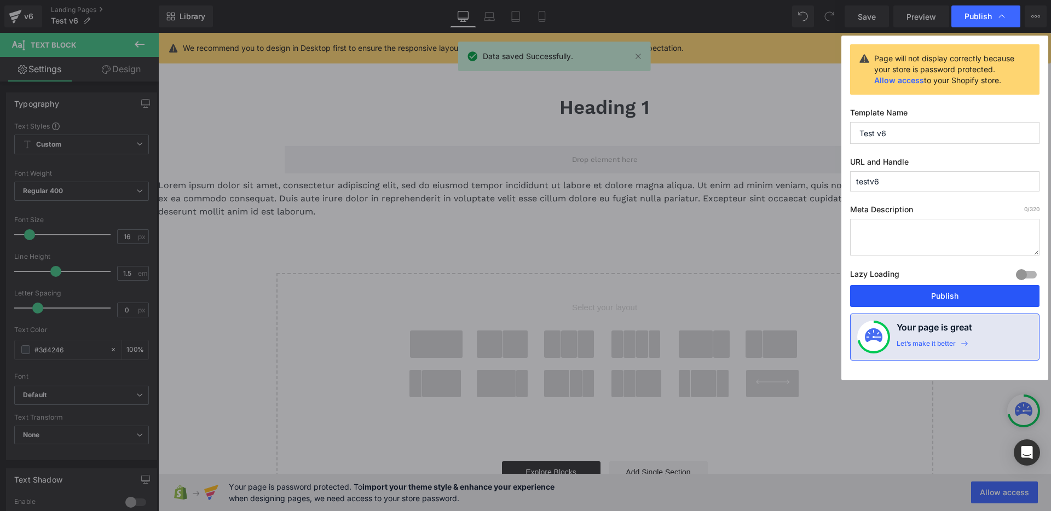
click at [929, 292] on button "Publish" at bounding box center [944, 296] width 189 height 22
